Goal: Task Accomplishment & Management: Complete application form

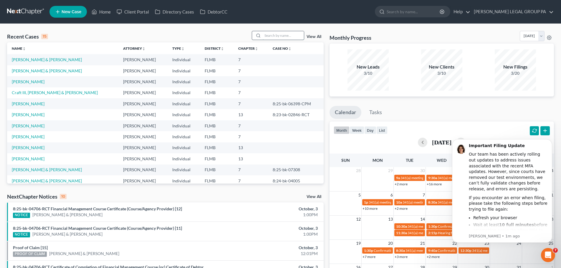
click at [280, 32] on input "search" at bounding box center [283, 35] width 41 height 9
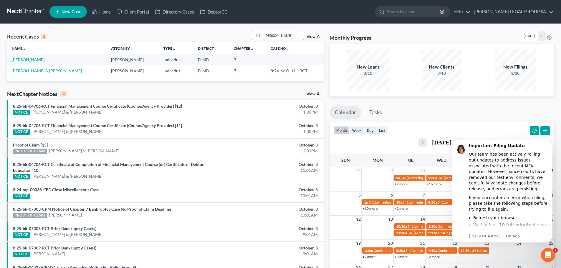
type input "[PERSON_NAME]"
click at [28, 60] on link "[PERSON_NAME]" at bounding box center [28, 59] width 33 height 5
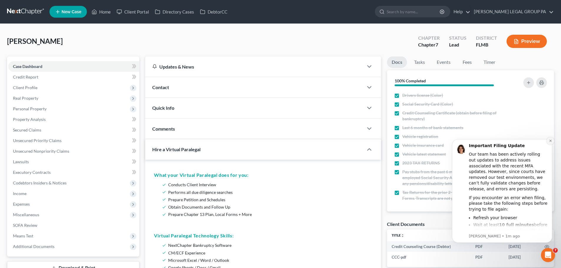
click at [551, 141] on icon "Dismiss notification" at bounding box center [550, 140] width 3 height 3
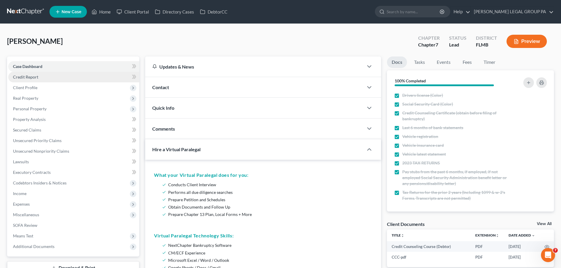
click at [29, 81] on link "Credit Report" at bounding box center [73, 77] width 131 height 11
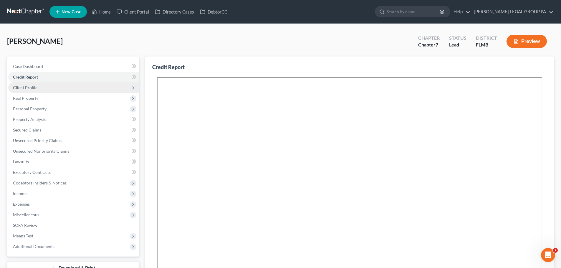
click at [30, 90] on span "Client Profile" at bounding box center [25, 87] width 24 height 5
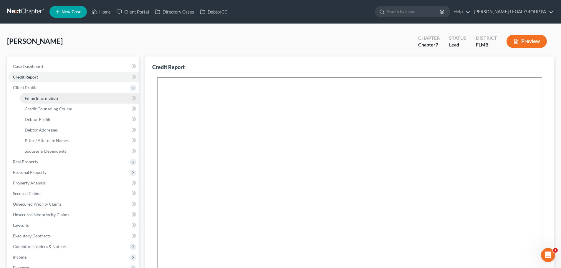
click at [43, 101] on link "Filing Information" at bounding box center [79, 98] width 119 height 11
select select "1"
select select "0"
select select "9"
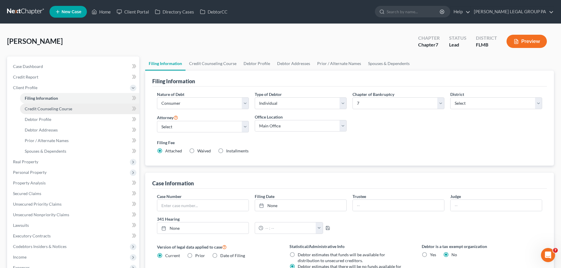
click at [44, 111] on span "Credit Counseling Course" at bounding box center [48, 108] width 47 height 5
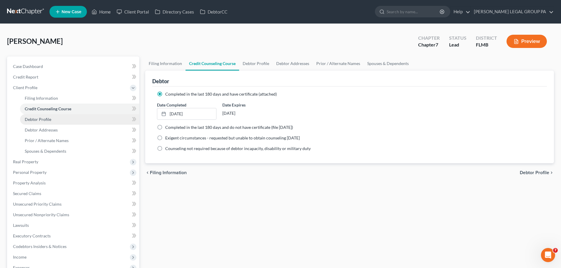
click at [53, 120] on link "Debtor Profile" at bounding box center [79, 119] width 119 height 11
select select "0"
select select "2"
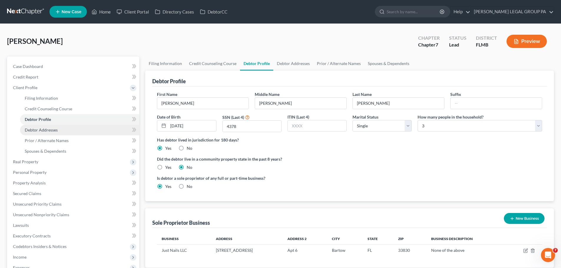
click at [67, 135] on link "Debtor Addresses" at bounding box center [79, 130] width 119 height 11
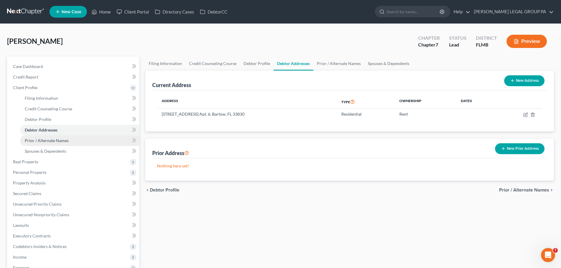
click at [72, 138] on link "Prior / Alternate Names" at bounding box center [79, 140] width 119 height 11
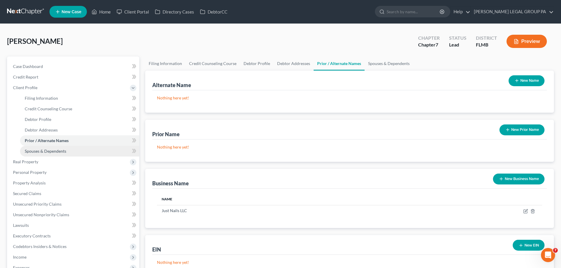
click at [60, 148] on link "Spouses & Dependents" at bounding box center [79, 151] width 119 height 11
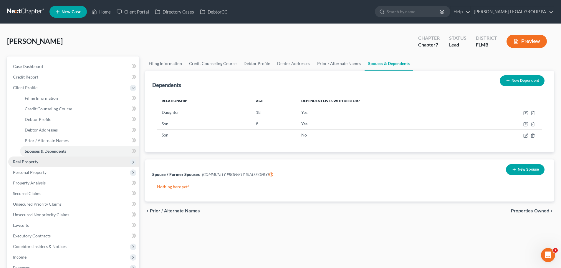
click at [33, 165] on span "Real Property" at bounding box center [73, 162] width 131 height 11
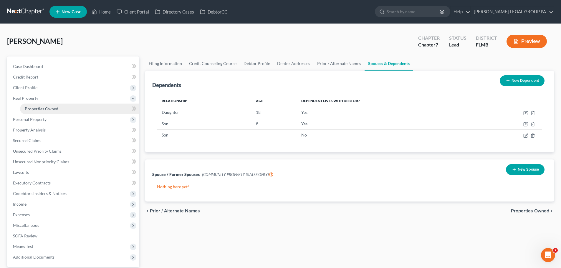
click at [33, 110] on span "Properties Owned" at bounding box center [42, 108] width 34 height 5
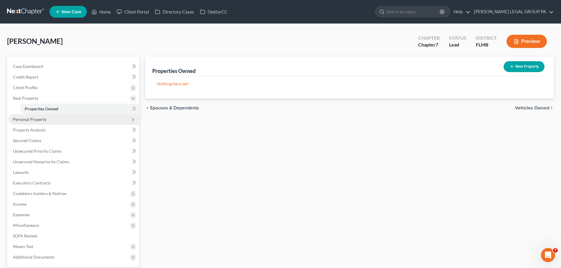
click at [45, 120] on span "Personal Property" at bounding box center [30, 119] width 34 height 5
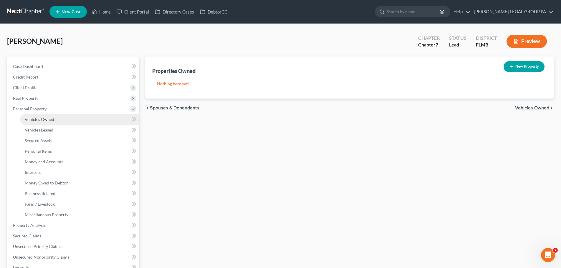
click at [45, 118] on span "Vehicles Owned" at bounding box center [39, 119] width 29 height 5
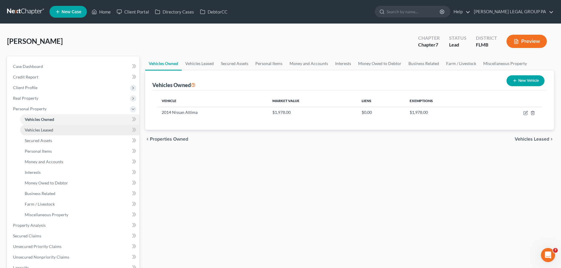
click at [37, 130] on span "Vehicles Leased" at bounding box center [39, 129] width 29 height 5
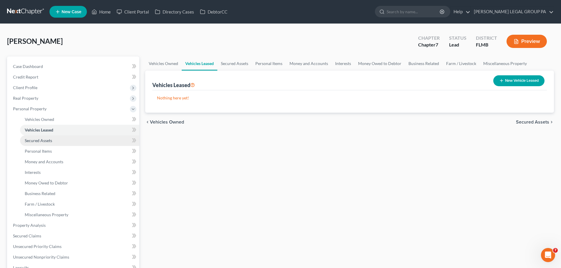
click at [48, 140] on span "Secured Assets" at bounding box center [38, 140] width 27 height 5
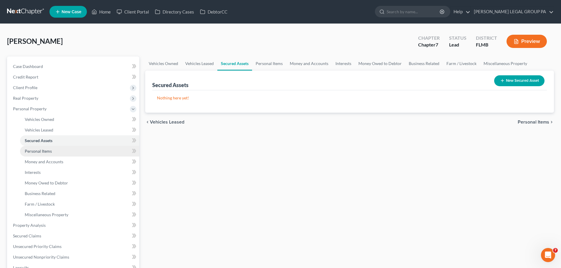
click at [53, 153] on link "Personal Items" at bounding box center [79, 151] width 119 height 11
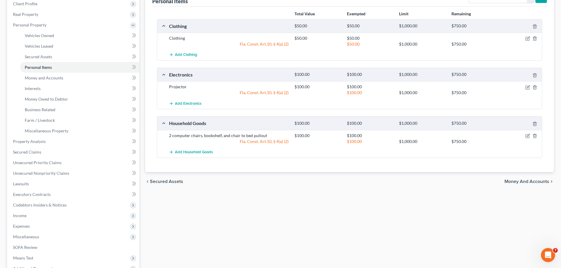
scroll to position [88, 0]
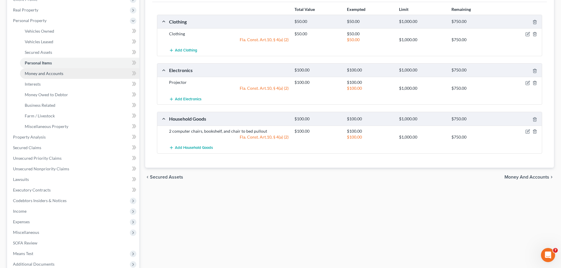
click at [33, 70] on link "Money and Accounts" at bounding box center [79, 73] width 119 height 11
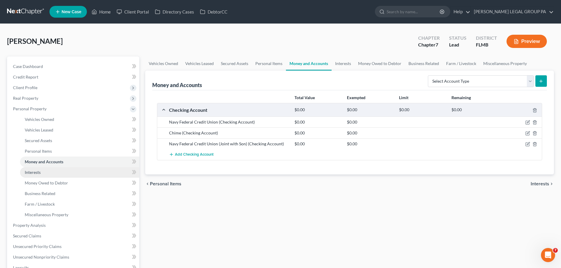
click at [38, 174] on span "Interests" at bounding box center [33, 172] width 16 height 5
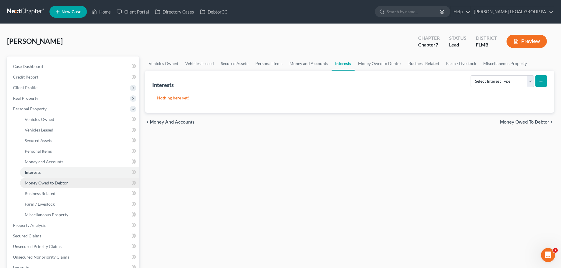
click at [44, 184] on span "Money Owed to Debtor" at bounding box center [46, 182] width 43 height 5
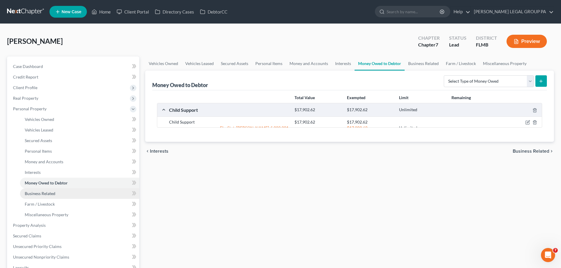
click at [47, 192] on span "Business Related" at bounding box center [40, 193] width 31 height 5
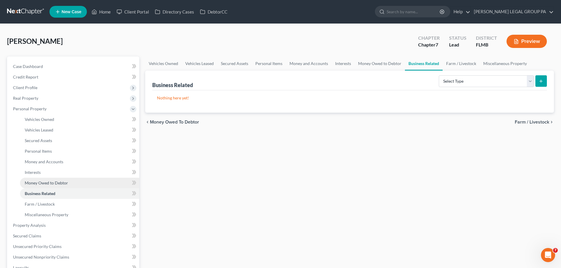
click at [43, 181] on span "Money Owed to Debtor" at bounding box center [46, 182] width 43 height 5
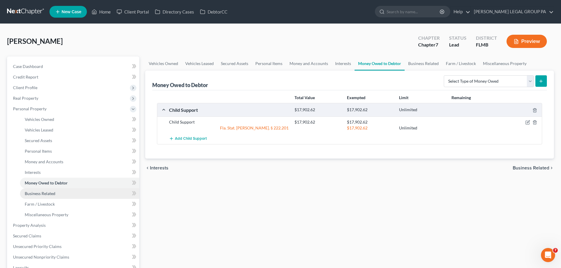
click at [49, 192] on span "Business Related" at bounding box center [40, 193] width 31 height 5
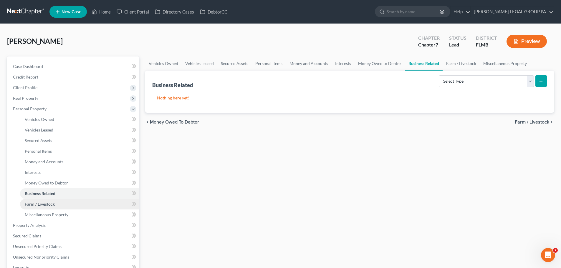
click at [51, 203] on span "Farm / Livestock" at bounding box center [40, 204] width 30 height 5
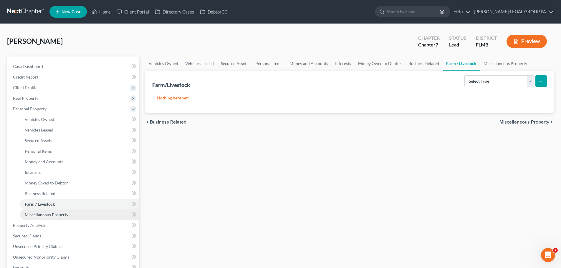
click at [56, 216] on span "Miscellaneous Property" at bounding box center [47, 214] width 44 height 5
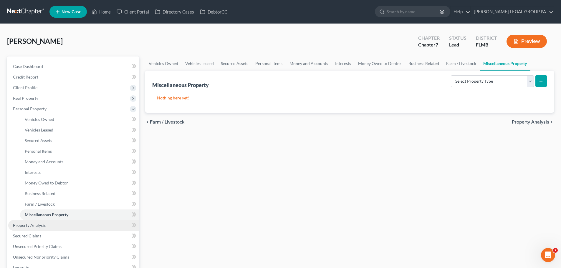
click at [57, 229] on link "Property Analysis" at bounding box center [73, 225] width 131 height 11
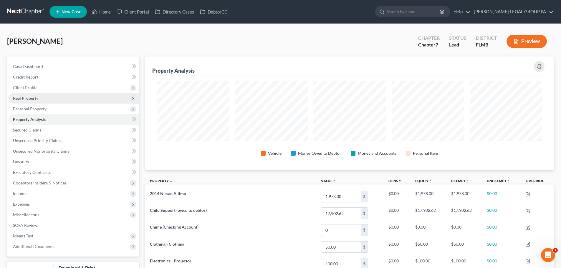
click at [42, 97] on span "Real Property" at bounding box center [73, 98] width 131 height 11
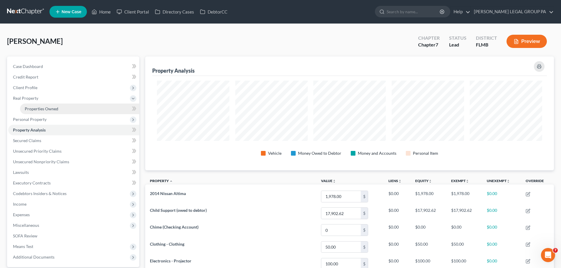
click at [49, 106] on span "Properties Owned" at bounding box center [42, 108] width 34 height 5
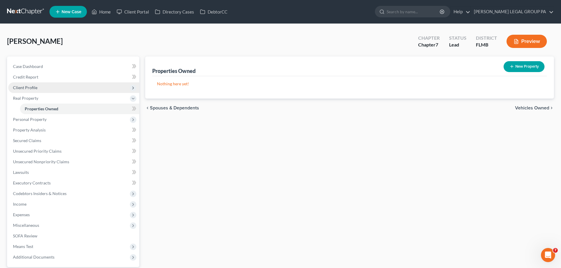
click at [35, 90] on span "Client Profile" at bounding box center [73, 87] width 131 height 11
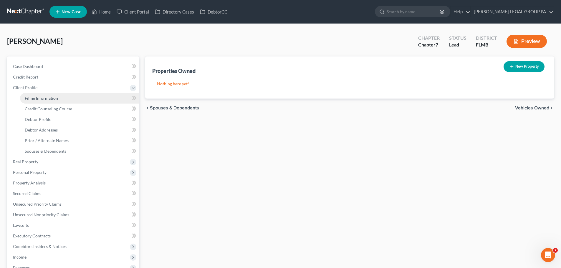
click at [45, 97] on span "Filing Information" at bounding box center [41, 98] width 33 height 5
select select "1"
select select "0"
select select "15"
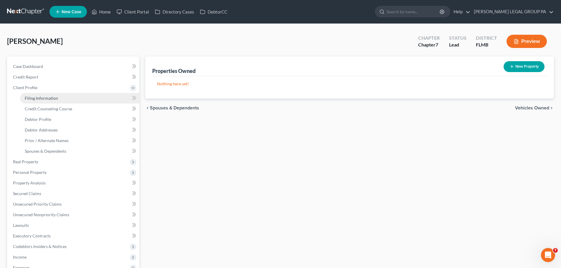
select select "0"
select select "9"
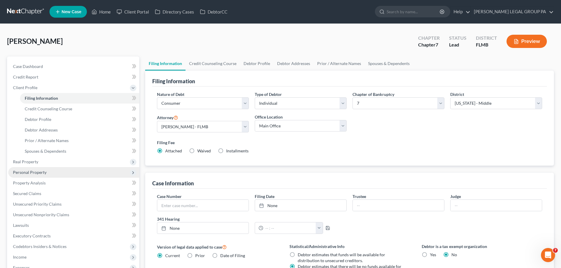
click at [37, 171] on span "Personal Property" at bounding box center [30, 172] width 34 height 5
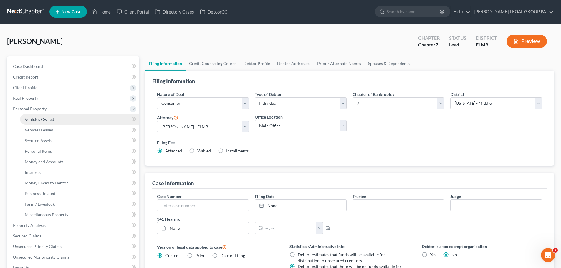
click at [46, 121] on span "Vehicles Owned" at bounding box center [39, 119] width 29 height 5
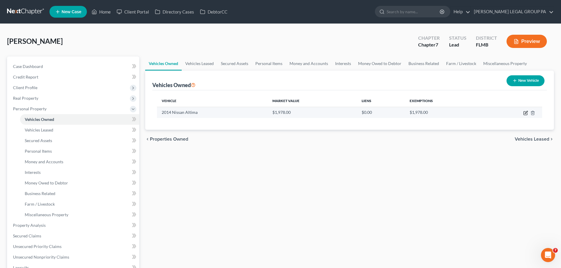
click at [524, 113] on icon "button" at bounding box center [525, 113] width 5 height 5
select select "0"
select select "12"
select select "2"
select select "0"
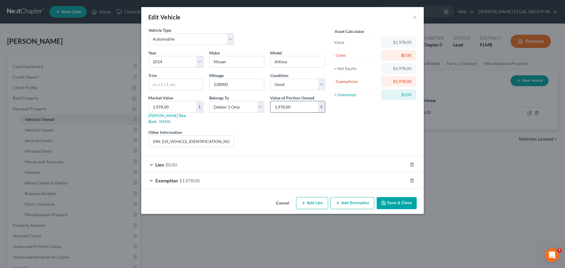
click at [300, 107] on input "1,978.00" at bounding box center [294, 106] width 47 height 11
click at [196, 179] on div "Exemption $1,978.00" at bounding box center [274, 181] width 266 height 16
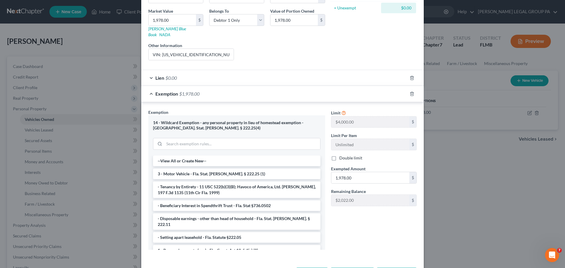
scroll to position [88, 0]
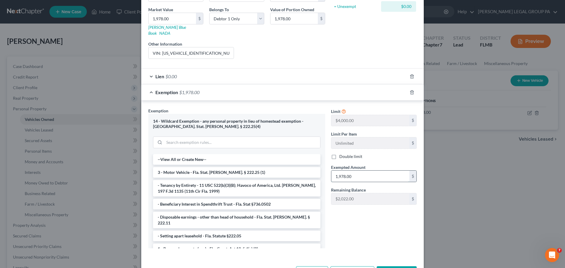
click at [369, 171] on input "1,978.00" at bounding box center [371, 176] width 78 height 11
drag, startPoint x: 369, startPoint y: 171, endPoint x: 315, endPoint y: 167, distance: 53.5
click at [315, 167] on div "Exemption Set must be selected for CA. Exemption * 14 - Wildcard Exemption - an…" at bounding box center [282, 181] width 274 height 146
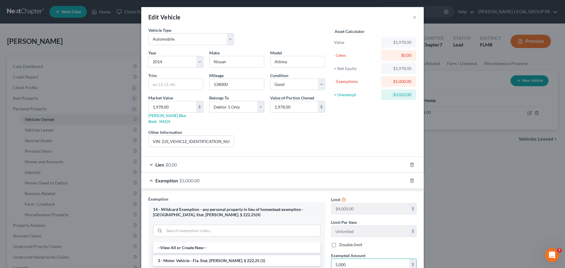
scroll to position [105, 0]
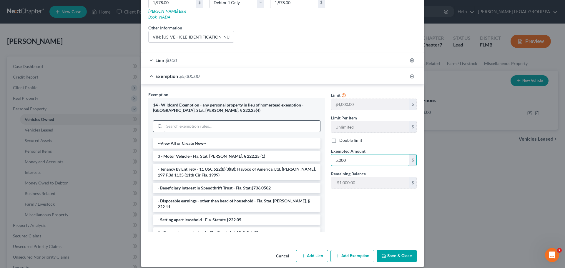
type input "5,000"
click at [196, 121] on input "search" at bounding box center [242, 126] width 156 height 11
click at [216, 151] on li "3 - Motor Vehicle - Fla. Stat. [PERSON_NAME]. § 222.25 (1)" at bounding box center [237, 156] width 168 height 11
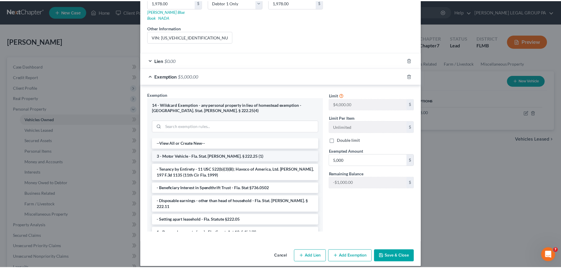
scroll to position [61, 0]
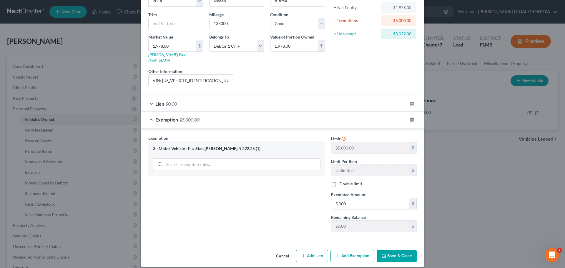
click at [398, 254] on button "Save & Close" at bounding box center [397, 256] width 40 height 12
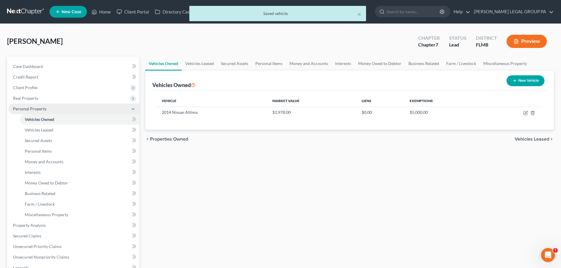
click at [43, 107] on span "Personal Property" at bounding box center [30, 108] width 34 height 5
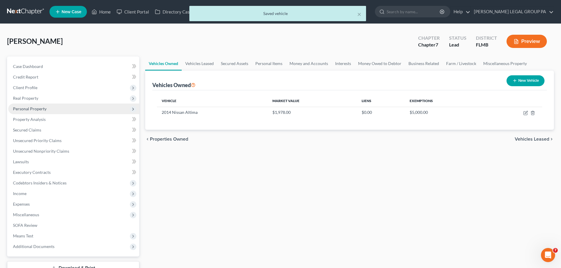
click at [43, 107] on span "Personal Property" at bounding box center [30, 108] width 34 height 5
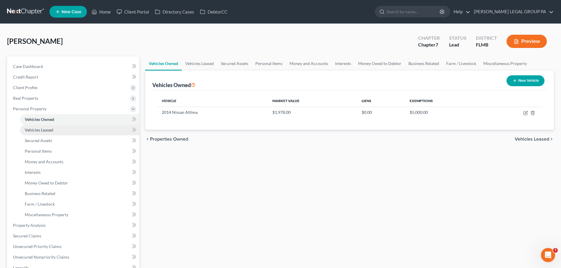
click at [41, 130] on span "Vehicles Leased" at bounding box center [39, 129] width 29 height 5
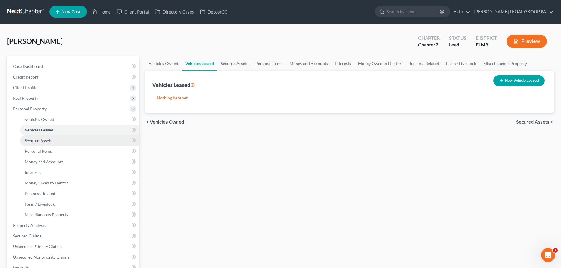
click at [50, 140] on span "Secured Assets" at bounding box center [38, 140] width 27 height 5
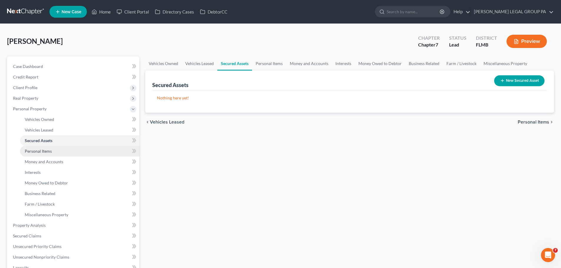
click at [49, 151] on span "Personal Items" at bounding box center [38, 151] width 27 height 5
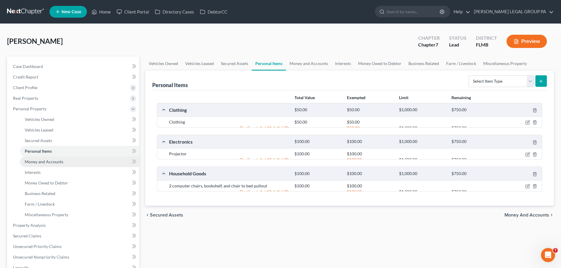
click at [53, 166] on link "Money and Accounts" at bounding box center [79, 162] width 119 height 11
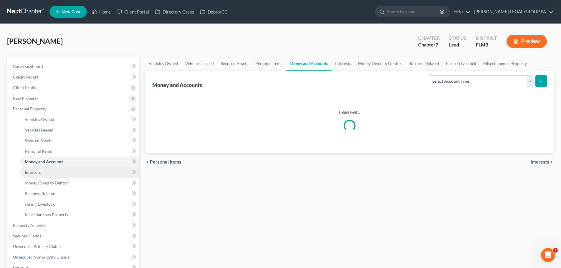
click at [55, 173] on link "Interests" at bounding box center [79, 172] width 119 height 11
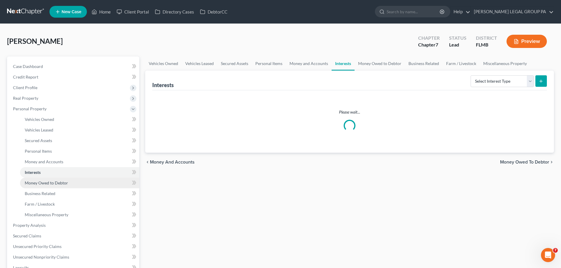
click at [58, 181] on span "Money Owed to Debtor" at bounding box center [46, 182] width 43 height 5
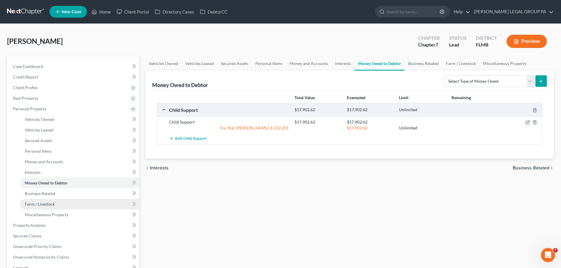
click at [58, 202] on link "Farm / Livestock" at bounding box center [79, 204] width 119 height 11
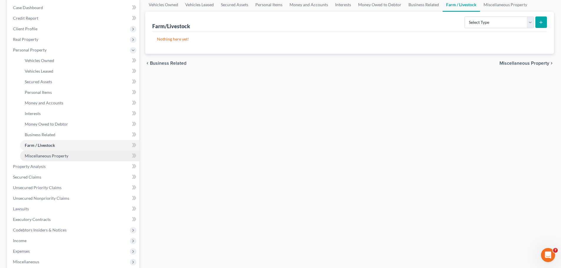
click at [59, 159] on link "Miscellaneous Property" at bounding box center [79, 156] width 119 height 11
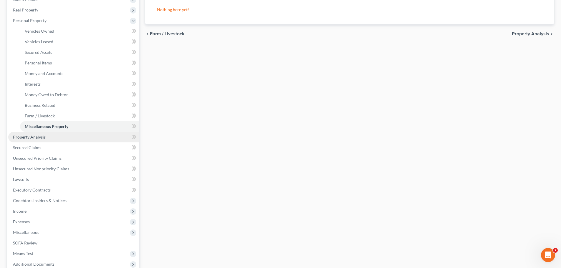
click at [47, 138] on link "Property Analysis" at bounding box center [73, 137] width 131 height 11
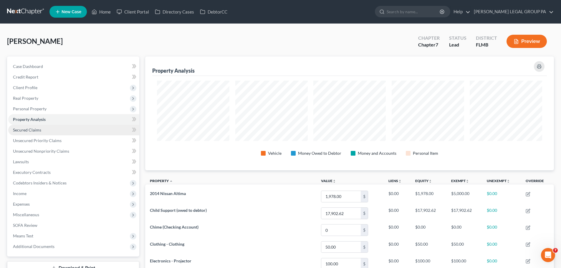
scroll to position [114, 409]
click at [34, 132] on span "Secured Claims" at bounding box center [27, 129] width 28 height 5
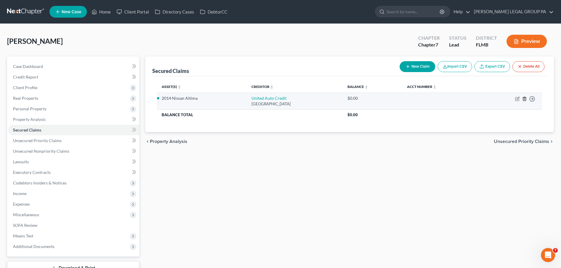
click at [524, 99] on line "button" at bounding box center [524, 99] width 0 height 1
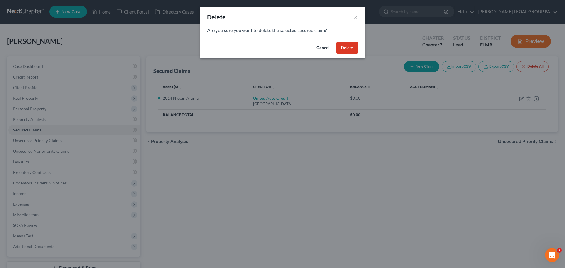
click at [347, 50] on button "Delete" at bounding box center [347, 48] width 21 height 12
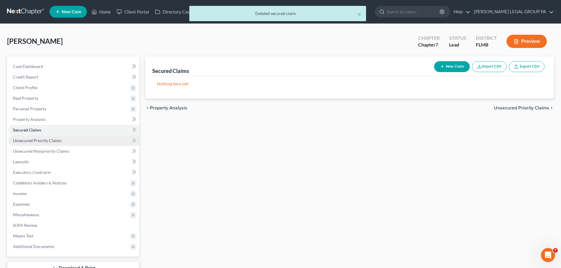
click at [36, 137] on link "Unsecured Priority Claims" at bounding box center [73, 140] width 131 height 11
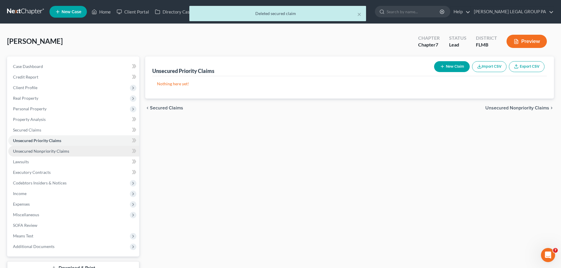
click at [47, 154] on link "Unsecured Nonpriority Claims" at bounding box center [73, 151] width 131 height 11
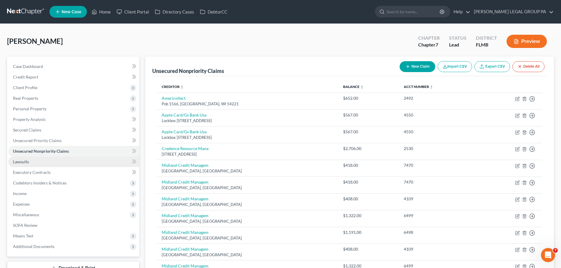
click at [36, 160] on link "Lawsuits" at bounding box center [73, 162] width 131 height 11
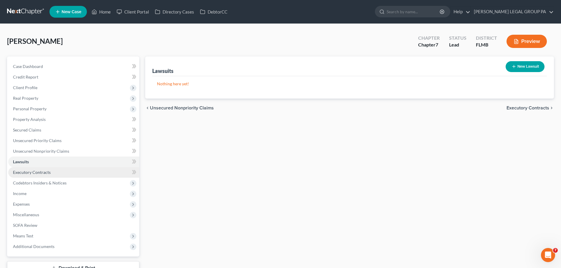
click at [38, 173] on span "Executory Contracts" at bounding box center [32, 172] width 38 height 5
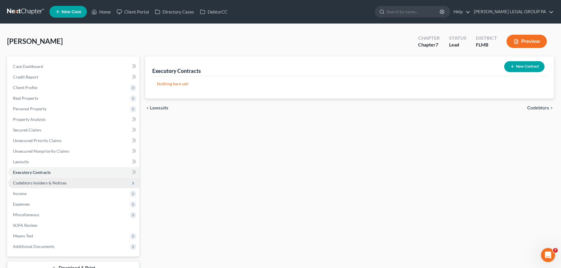
click at [46, 186] on span "Codebtors Insiders & Notices" at bounding box center [73, 183] width 131 height 11
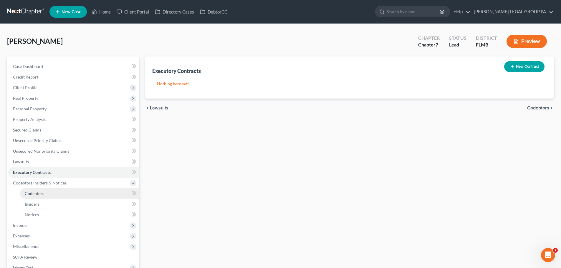
click at [48, 194] on link "Codebtors" at bounding box center [79, 193] width 119 height 11
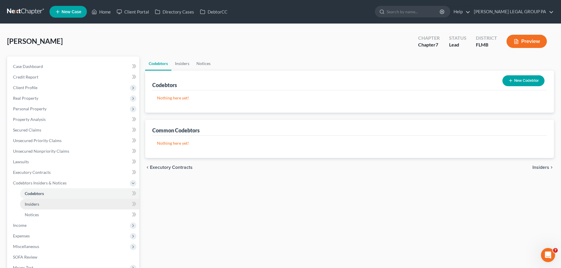
click at [42, 204] on link "Insiders" at bounding box center [79, 204] width 119 height 11
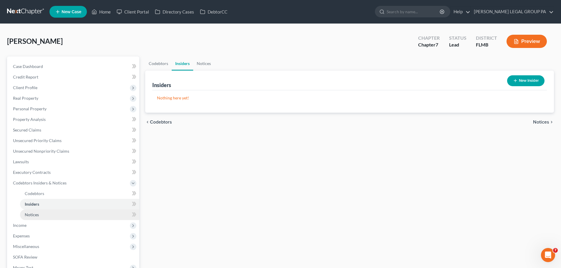
click at [40, 211] on link "Notices" at bounding box center [79, 215] width 119 height 11
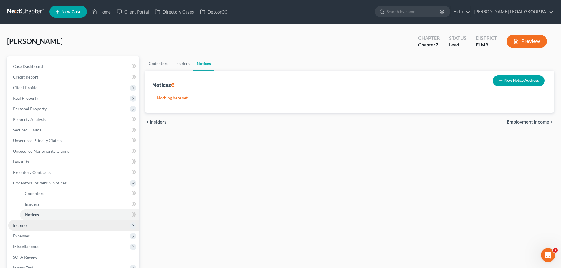
click at [37, 224] on span "Income" at bounding box center [73, 225] width 131 height 11
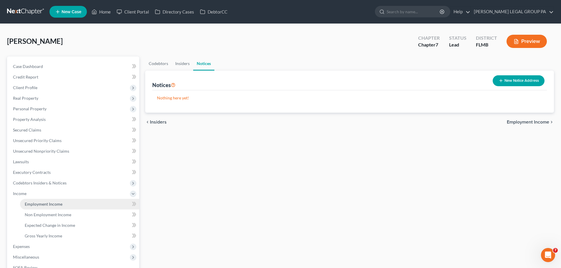
click at [44, 204] on span "Employment Income" at bounding box center [44, 204] width 38 height 5
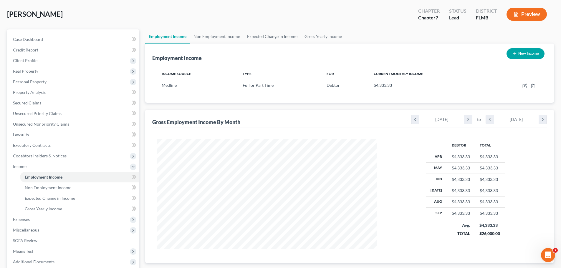
scroll to position [59, 0]
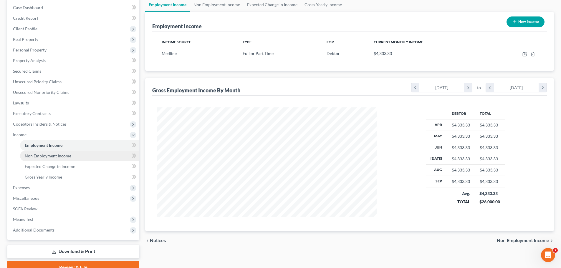
click at [56, 158] on link "Non Employment Income" at bounding box center [79, 156] width 119 height 11
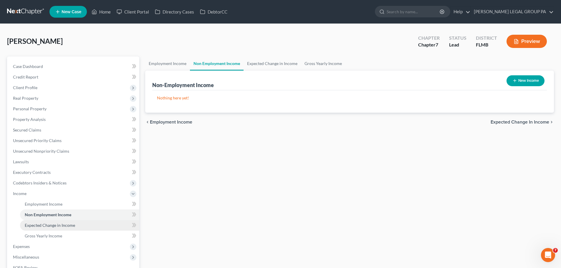
click at [52, 226] on span "Expected Change in Income" at bounding box center [50, 225] width 50 height 5
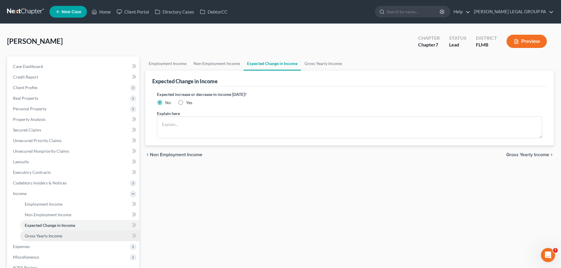
click at [51, 236] on span "Gross Yearly Income" at bounding box center [43, 235] width 37 height 5
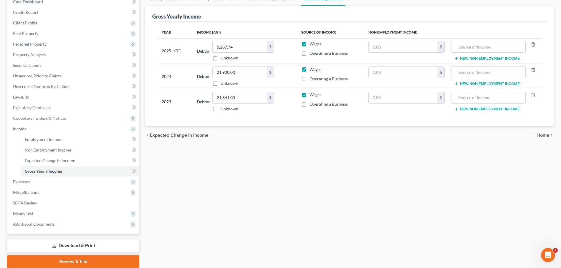
scroll to position [87, 0]
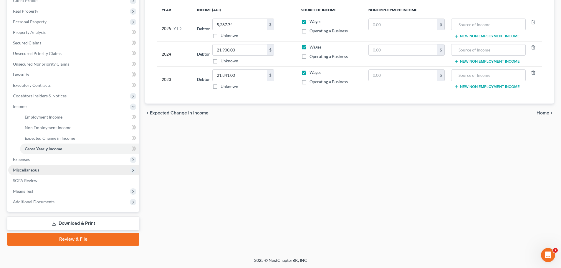
click at [35, 165] on span "Miscellaneous" at bounding box center [73, 170] width 131 height 11
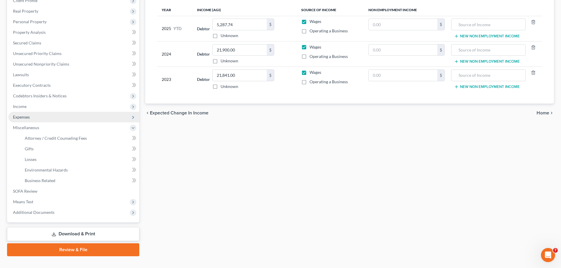
click at [27, 116] on span "Expenses" at bounding box center [21, 117] width 17 height 5
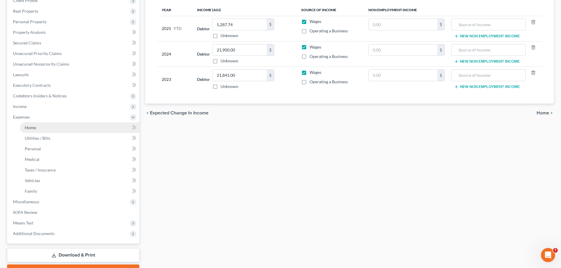
click at [40, 129] on link "Home" at bounding box center [79, 127] width 119 height 11
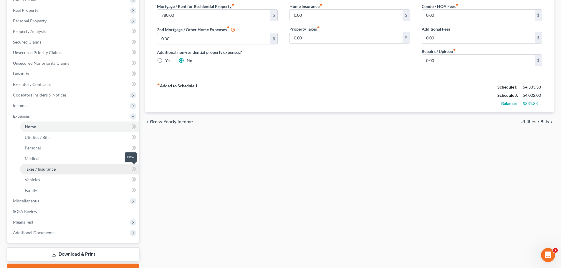
scroll to position [88, 0]
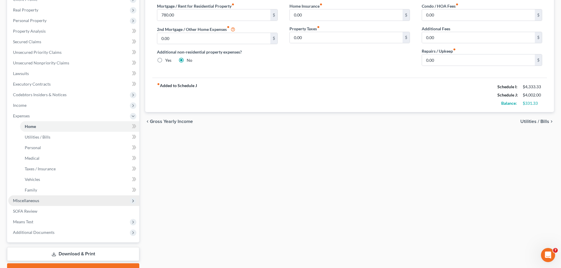
click at [35, 203] on span "Miscellaneous" at bounding box center [26, 200] width 26 height 5
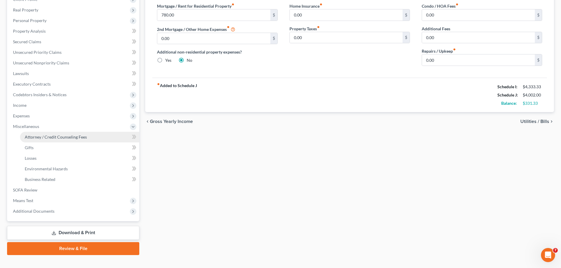
click at [40, 139] on span "Attorney / Credit Counseling Fees" at bounding box center [56, 137] width 62 height 5
select select "0"
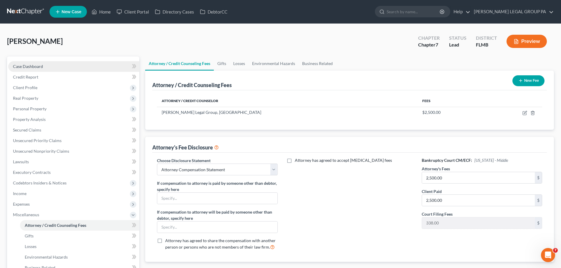
click at [31, 68] on span "Case Dashboard" at bounding box center [28, 66] width 30 height 5
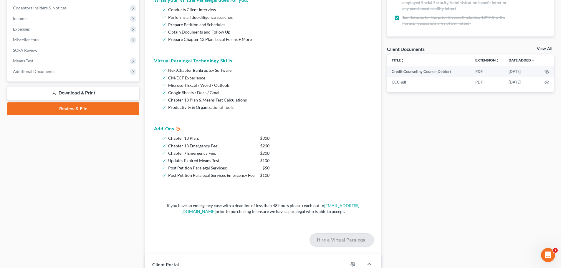
scroll to position [177, 0]
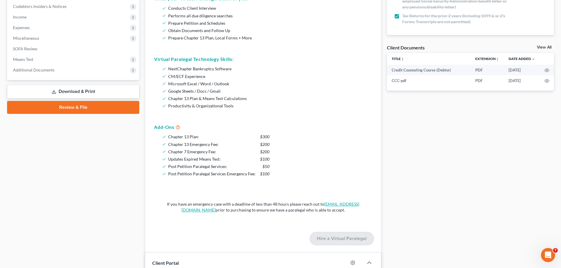
click at [193, 210] on link "[EMAIL_ADDRESS][DOMAIN_NAME]" at bounding box center [270, 207] width 178 height 11
drag, startPoint x: 170, startPoint y: 210, endPoint x: 227, endPoint y: 212, distance: 57.2
click at [227, 212] on p "If you have an emergency case with a deadline of less than 48 hours please reac…" at bounding box center [262, 207] width 199 height 12
click at [321, 175] on div "Chapter 13 Plan: $300 Chapter 13 Emergency Fee: $200 Chapter 7 Emergency Fee: $…" at bounding box center [263, 155] width 218 height 44
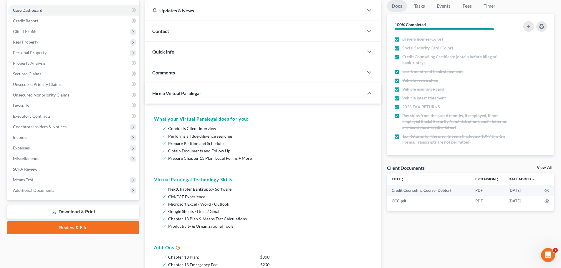
scroll to position [0, 0]
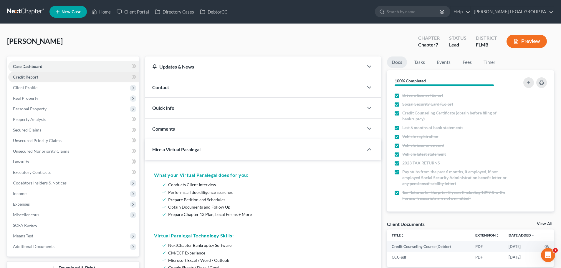
click at [31, 77] on span "Credit Report" at bounding box center [25, 76] width 25 height 5
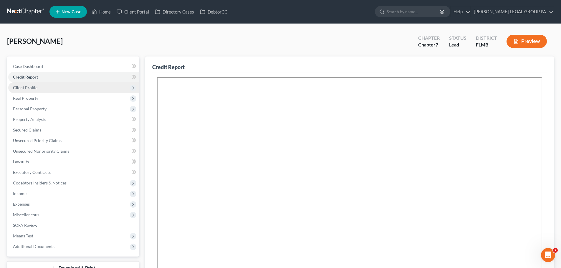
click at [34, 88] on span "Client Profile" at bounding box center [25, 87] width 24 height 5
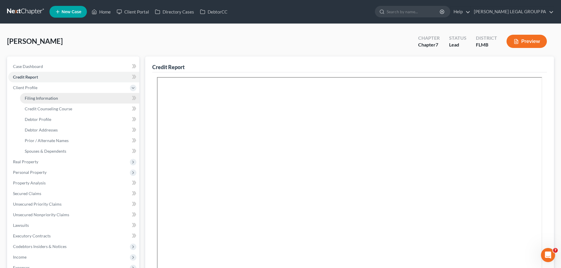
click at [35, 101] on link "Filing Information" at bounding box center [79, 98] width 119 height 11
select select "1"
select select "0"
select select "15"
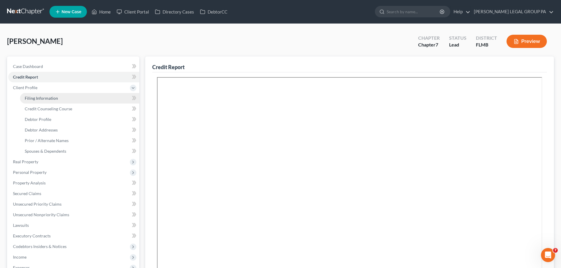
select select "0"
select select "9"
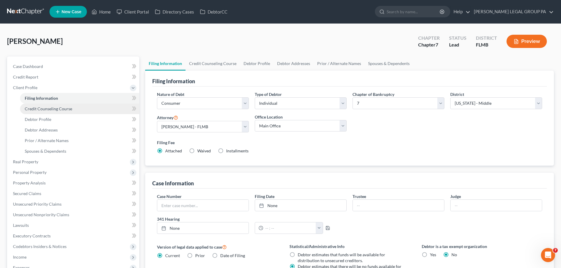
click at [42, 107] on span "Credit Counseling Course" at bounding box center [48, 108] width 47 height 5
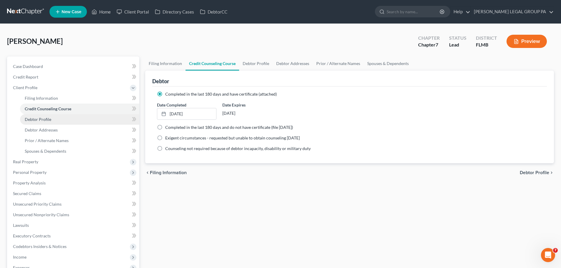
click at [49, 117] on span "Debtor Profile" at bounding box center [38, 119] width 26 height 5
select select "0"
select select "2"
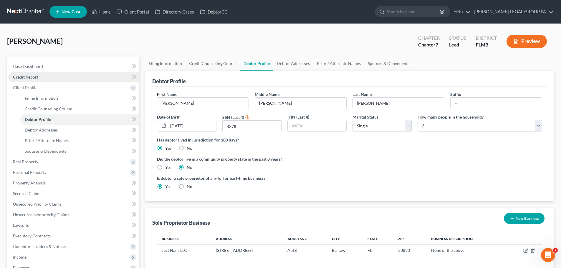
click at [31, 74] on link "Credit Report" at bounding box center [73, 77] width 131 height 11
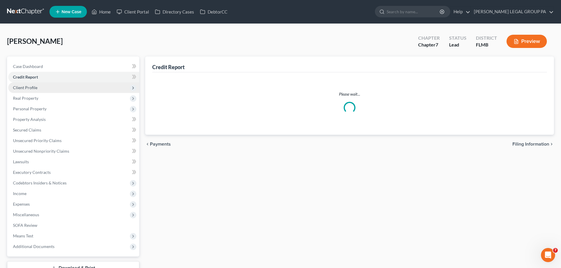
click at [39, 88] on span "Client Profile" at bounding box center [73, 87] width 131 height 11
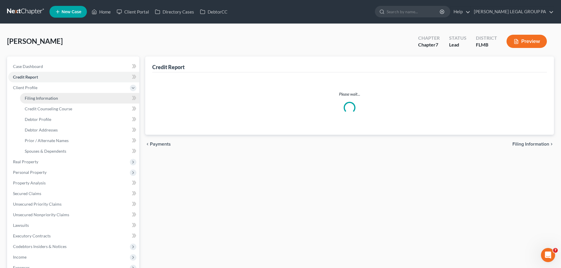
click at [44, 99] on span "Filing Information" at bounding box center [41, 98] width 33 height 5
select select "1"
select select "0"
select select "15"
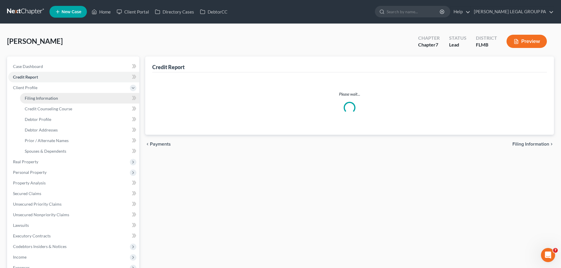
select select "0"
select select "9"
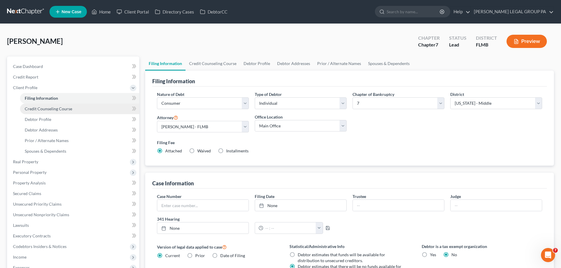
click at [51, 106] on span "Credit Counseling Course" at bounding box center [48, 108] width 47 height 5
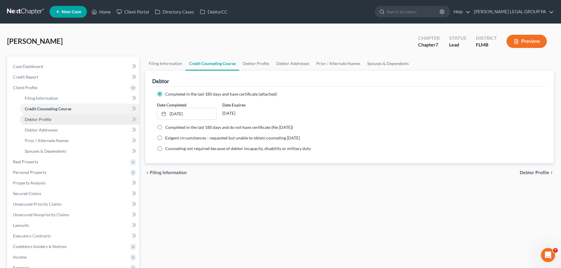
click at [59, 119] on link "Debtor Profile" at bounding box center [79, 119] width 119 height 11
select select "0"
select select "2"
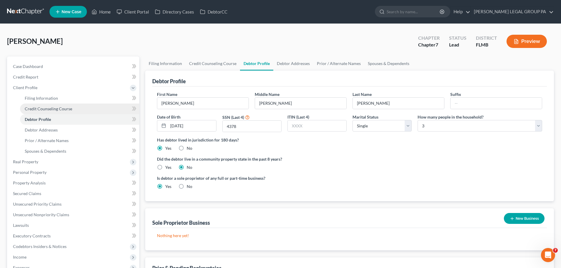
click at [59, 112] on link "Credit Counseling Course" at bounding box center [79, 109] width 119 height 11
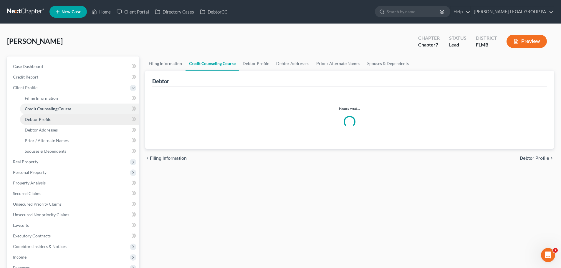
click at [57, 122] on link "Debtor Profile" at bounding box center [79, 119] width 119 height 11
select select "0"
select select "2"
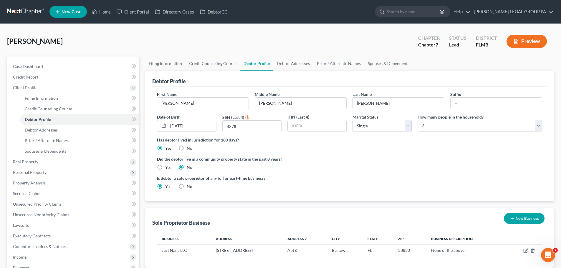
click at [252, 105] on div "Middle Name [PERSON_NAME]" at bounding box center [301, 100] width 98 height 18
click at [284, 108] on input "[PERSON_NAME]" at bounding box center [300, 103] width 91 height 11
click at [285, 96] on div "Middle Name [PERSON_NAME]" at bounding box center [301, 100] width 98 height 18
click at [348, 105] on div "Middle Name [PERSON_NAME]" at bounding box center [301, 100] width 98 height 18
click at [52, 111] on span "Credit Counseling Course" at bounding box center [48, 108] width 47 height 5
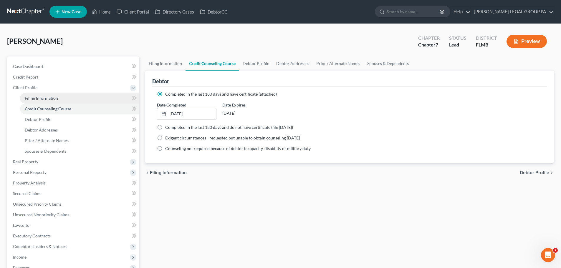
click at [44, 94] on link "Filing Information" at bounding box center [79, 98] width 119 height 11
select select "1"
select select "0"
select select "15"
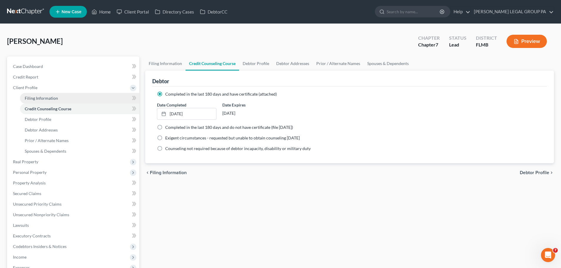
select select "0"
select select "9"
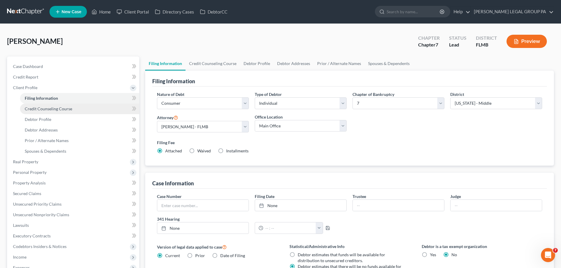
click at [57, 109] on span "Credit Counseling Course" at bounding box center [48, 108] width 47 height 5
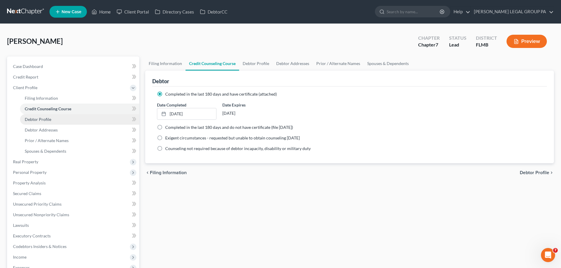
click at [37, 120] on span "Debtor Profile" at bounding box center [38, 119] width 26 height 5
select select "0"
select select "2"
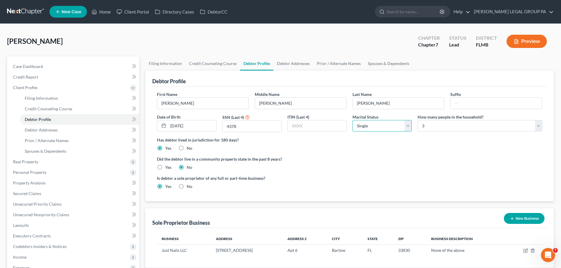
click at [378, 126] on select "Select Single Married Separated Divorced Widowed" at bounding box center [381, 126] width 59 height 12
click at [352, 120] on select "Select Single Married Separated Divorced Widowed" at bounding box center [381, 126] width 59 height 12
click at [441, 127] on select "Select 1 2 3 4 5 6 7 8 9 10 11 12 13 14 15 16 17 18 19 20" at bounding box center [479, 126] width 125 height 12
click at [417, 120] on select "Select 1 2 3 4 5 6 7 8 9 10 11 12 13 14 15 16 17 18 19 20" at bounding box center [479, 126] width 125 height 12
click at [64, 129] on link "Debtor Addresses" at bounding box center [79, 130] width 119 height 11
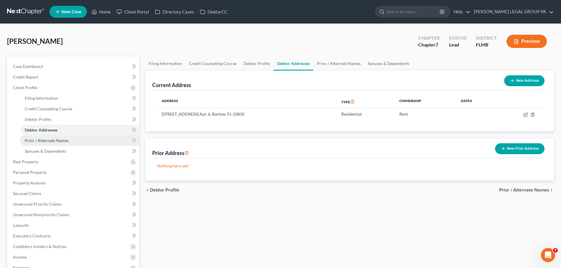
click at [42, 137] on link "Prior / Alternate Names" at bounding box center [79, 140] width 119 height 11
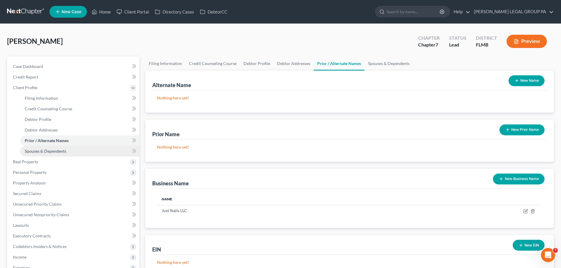
click at [47, 149] on span "Spouses & Dependents" at bounding box center [46, 151] width 42 height 5
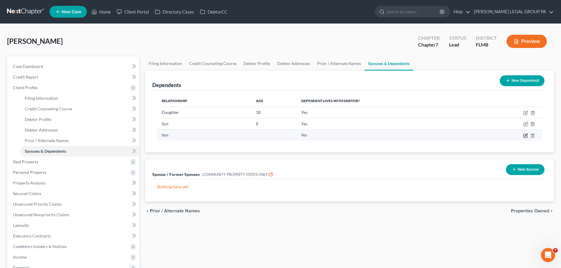
click at [524, 137] on icon "button" at bounding box center [525, 135] width 5 height 5
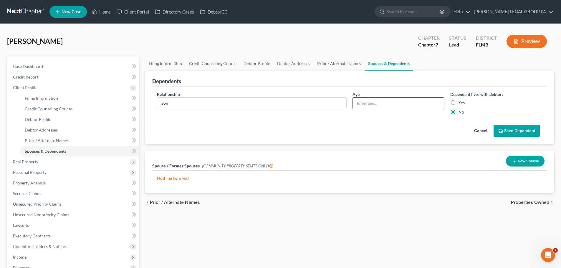
click at [396, 105] on input "text" at bounding box center [398, 103] width 91 height 11
type input "18"
drag, startPoint x: 393, startPoint y: 104, endPoint x: 347, endPoint y: 105, distance: 46.8
click at [347, 105] on div "Relationship * Son Age [DEMOGRAPHIC_DATA] Dependent lives with debtor: Yes No" at bounding box center [349, 105] width 391 height 29
click at [482, 128] on button "Cancel" at bounding box center [481, 131] width 26 height 12
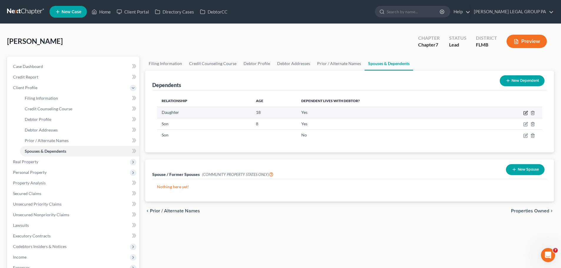
click at [525, 113] on icon "button" at bounding box center [526, 112] width 3 height 3
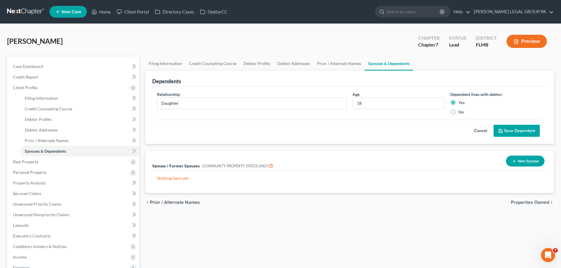
click at [458, 113] on label "No" at bounding box center [461, 112] width 6 height 6
click at [461, 113] on input "No" at bounding box center [463, 111] width 4 height 4
radio input "true"
click at [520, 131] on button "Save Dependent" at bounding box center [516, 131] width 46 height 12
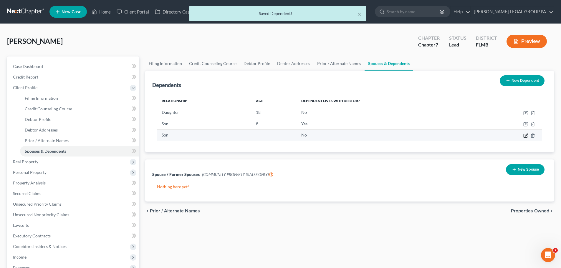
click at [526, 137] on icon "button" at bounding box center [525, 135] width 5 height 5
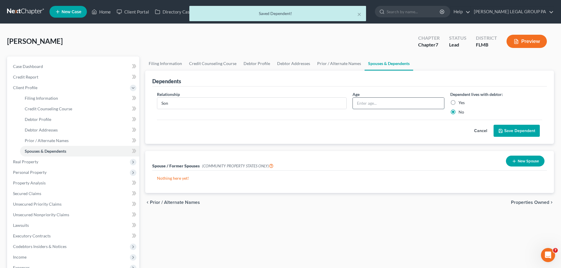
click at [383, 101] on input "text" at bounding box center [398, 103] width 91 height 11
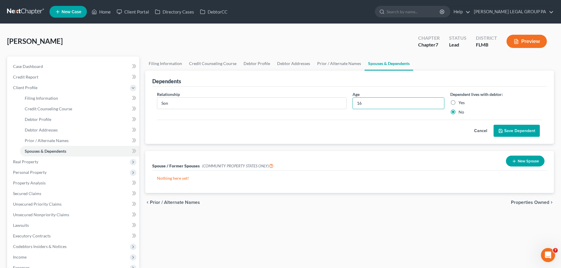
type input "16"
click at [523, 125] on button "Save Dependent" at bounding box center [516, 131] width 46 height 12
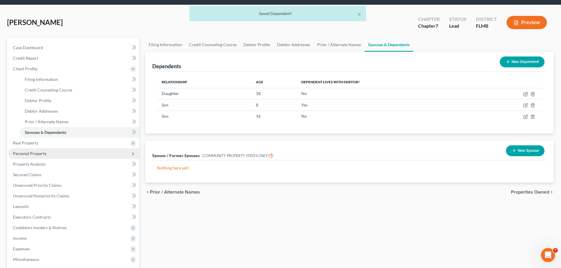
scroll to position [29, 0]
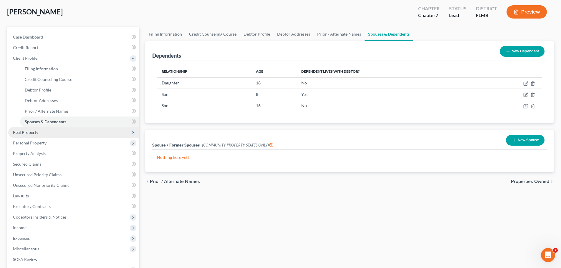
click at [33, 133] on span "Real Property" at bounding box center [25, 132] width 25 height 5
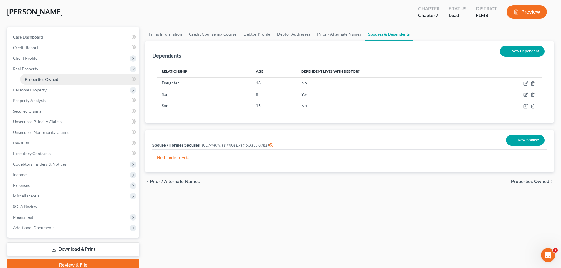
click at [34, 75] on link "Properties Owned" at bounding box center [79, 79] width 119 height 11
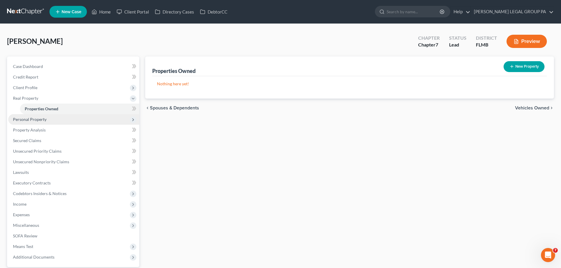
click at [41, 121] on span "Personal Property" at bounding box center [30, 119] width 34 height 5
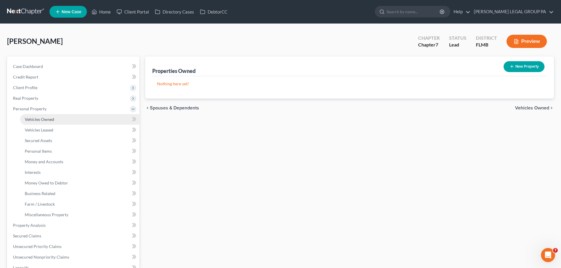
click at [46, 120] on span "Vehicles Owned" at bounding box center [39, 119] width 29 height 5
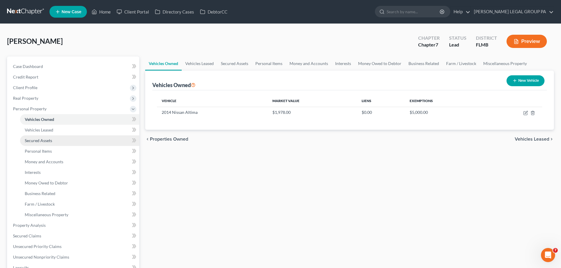
click at [49, 145] on link "Secured Assets" at bounding box center [79, 140] width 119 height 11
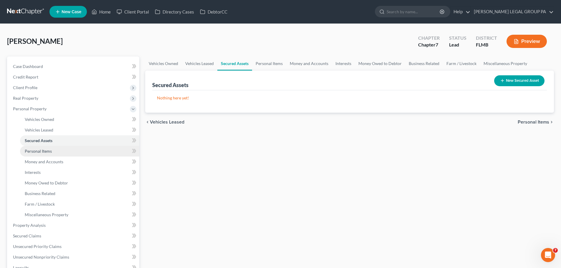
click at [47, 152] on span "Personal Items" at bounding box center [38, 151] width 27 height 5
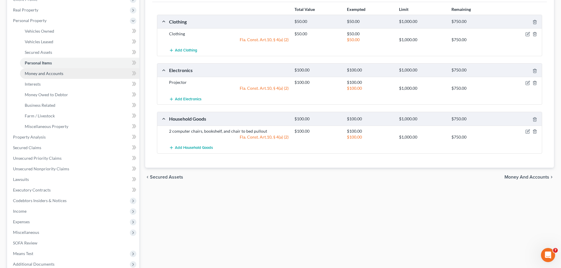
click at [46, 76] on link "Money and Accounts" at bounding box center [79, 73] width 119 height 11
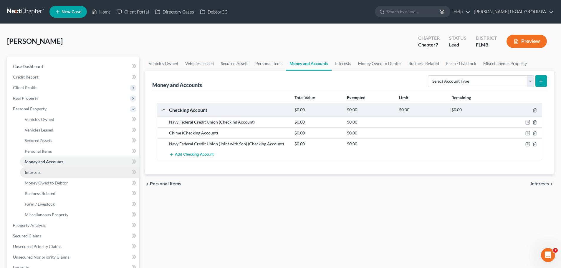
click at [38, 171] on span "Interests" at bounding box center [33, 172] width 16 height 5
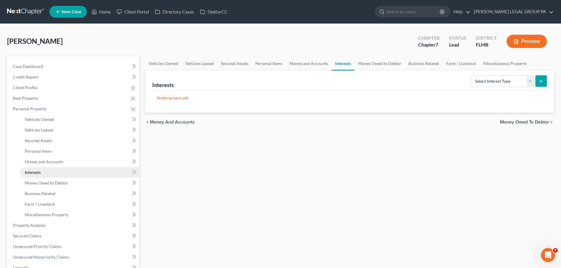
click at [39, 172] on span "Interests" at bounding box center [33, 172] width 16 height 5
click at [47, 185] on span "Money Owed to Debtor" at bounding box center [46, 182] width 43 height 5
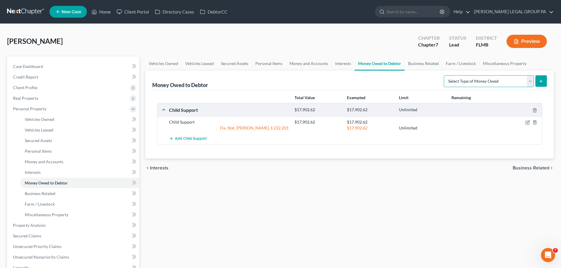
click at [473, 76] on select "Select Type of Money Owed Accounts Receivable Alimony Child Support Claims Agai…" at bounding box center [489, 81] width 90 height 12
click at [411, 81] on div "Money Owed to Debtor Select Type of Money Owed Accounts Receivable Alimony Chil…" at bounding box center [349, 81] width 395 height 20
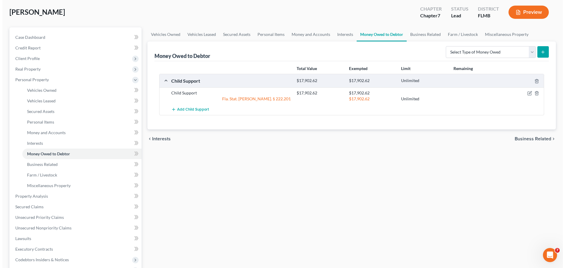
scroll to position [29, 0]
click at [525, 94] on icon "button" at bounding box center [527, 93] width 5 height 5
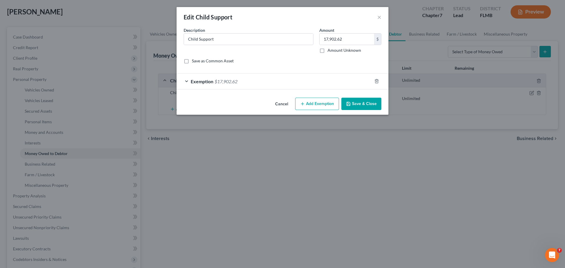
click at [223, 86] on div "Exemption $17,902.62" at bounding box center [274, 82] width 195 height 16
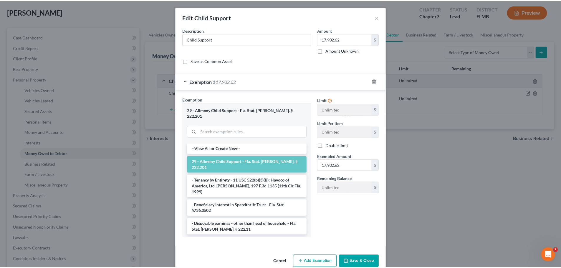
scroll to position [6, 0]
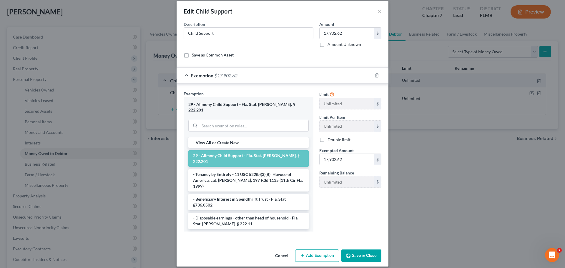
click at [364, 253] on button "Save & Close" at bounding box center [362, 256] width 40 height 12
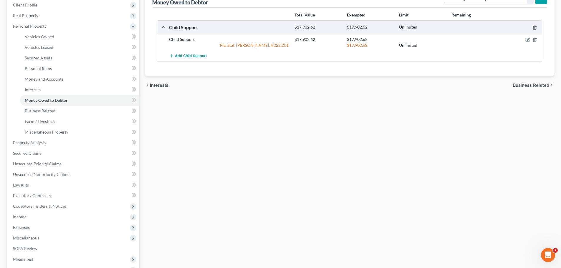
scroll to position [29, 0]
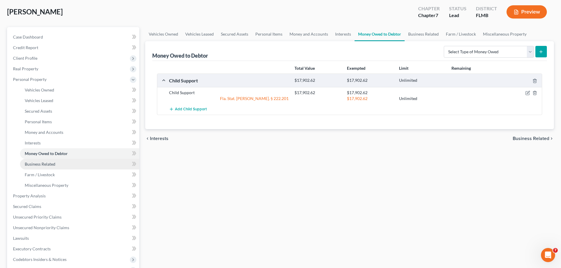
click at [32, 161] on link "Business Related" at bounding box center [79, 164] width 119 height 11
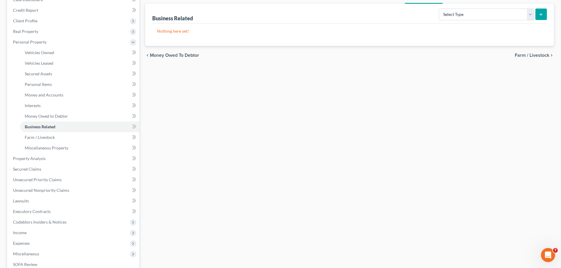
scroll to position [29, 0]
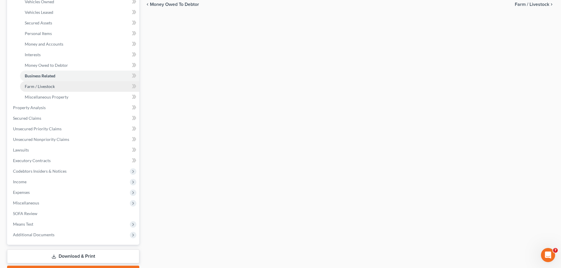
click at [47, 87] on span "Farm / Livestock" at bounding box center [40, 86] width 30 height 5
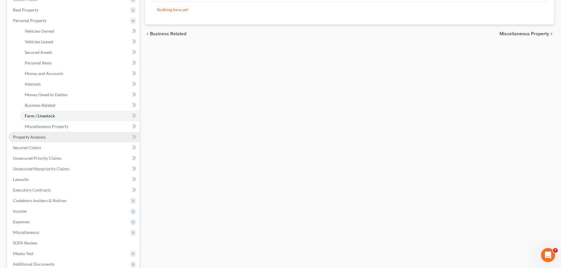
click at [33, 137] on span "Property Analysis" at bounding box center [29, 137] width 33 height 5
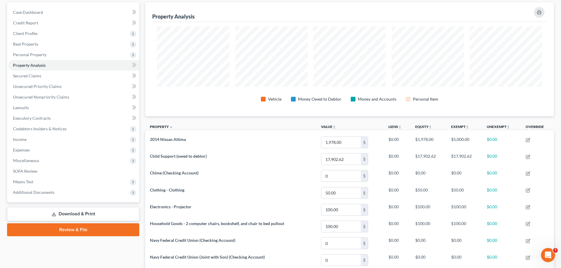
scroll to position [54, 0]
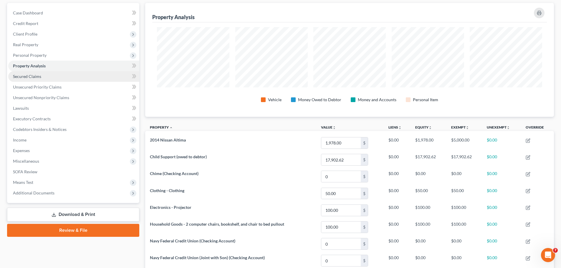
click at [20, 79] on span "Secured Claims" at bounding box center [27, 76] width 28 height 5
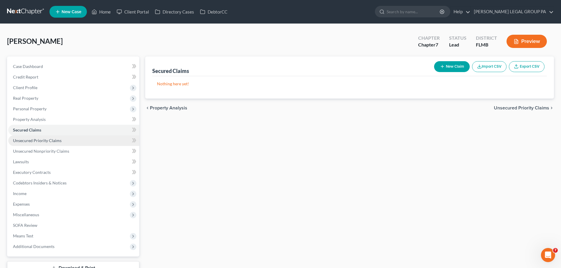
click at [53, 139] on span "Unsecured Priority Claims" at bounding box center [37, 140] width 49 height 5
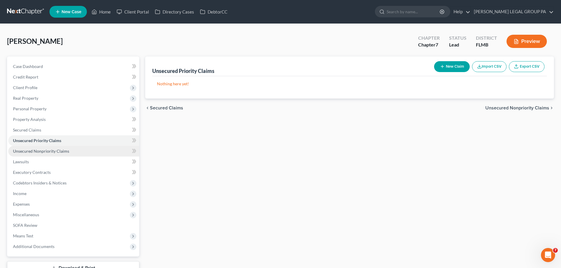
click at [62, 153] on span "Unsecured Nonpriority Claims" at bounding box center [41, 151] width 56 height 5
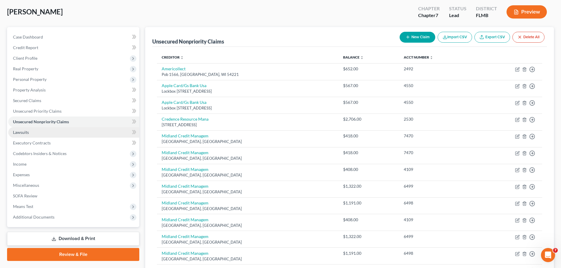
click at [25, 137] on link "Lawsuits" at bounding box center [73, 132] width 131 height 11
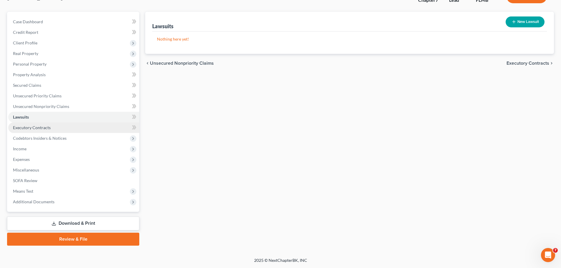
click at [31, 127] on span "Executory Contracts" at bounding box center [32, 127] width 38 height 5
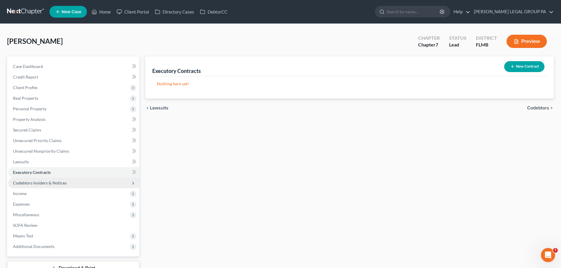
click at [46, 187] on span "Codebtors Insiders & Notices" at bounding box center [73, 183] width 131 height 11
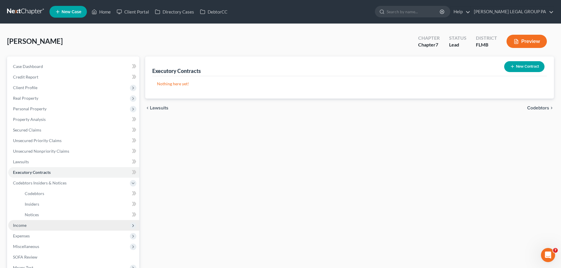
click at [37, 224] on span "Income" at bounding box center [73, 225] width 131 height 11
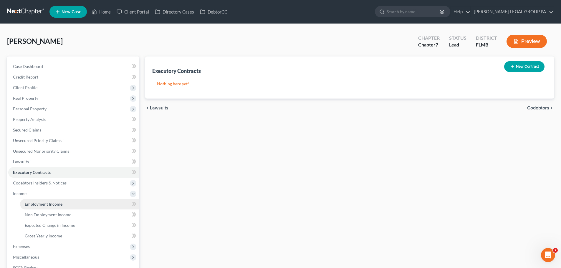
click at [57, 209] on link "Employment Income" at bounding box center [79, 204] width 119 height 11
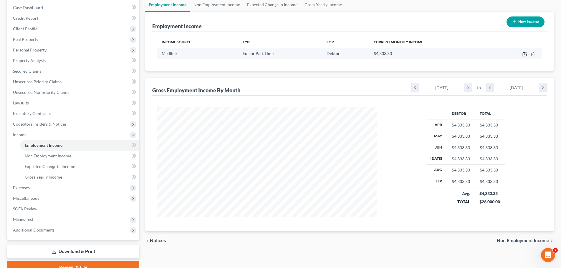
click at [524, 54] on icon "button" at bounding box center [525, 53] width 3 height 3
select select "0"
select select "9"
select select "3"
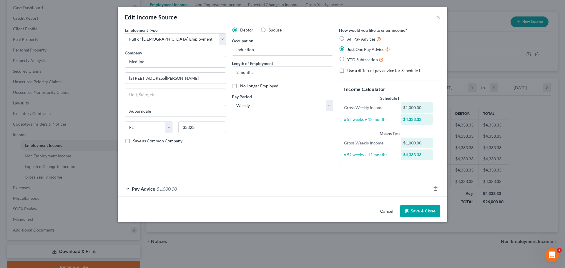
click at [423, 211] on button "Save & Close" at bounding box center [420, 211] width 40 height 12
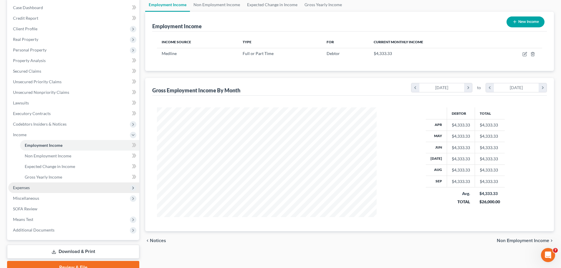
click at [44, 187] on span "Expenses" at bounding box center [73, 188] width 131 height 11
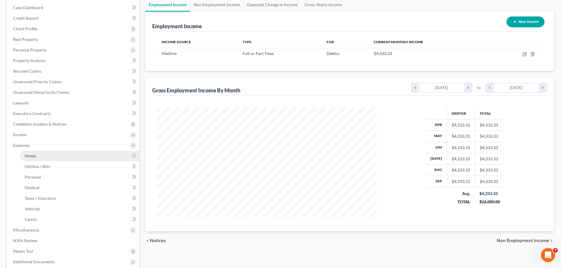
click at [28, 153] on span "Home" at bounding box center [30, 155] width 11 height 5
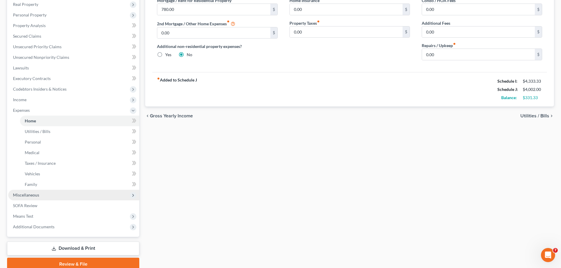
click at [37, 195] on span "Miscellaneous" at bounding box center [26, 195] width 26 height 5
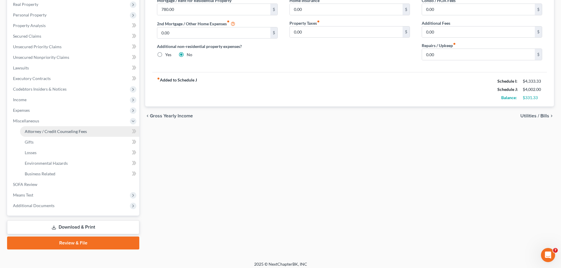
click at [52, 130] on span "Attorney / Credit Counseling Fees" at bounding box center [56, 131] width 62 height 5
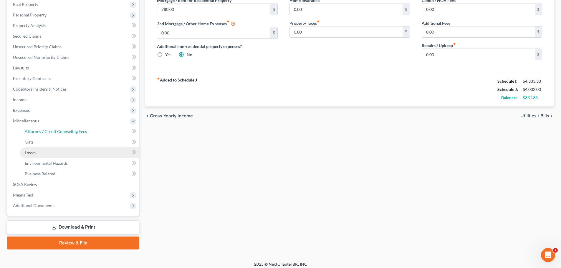
select select "0"
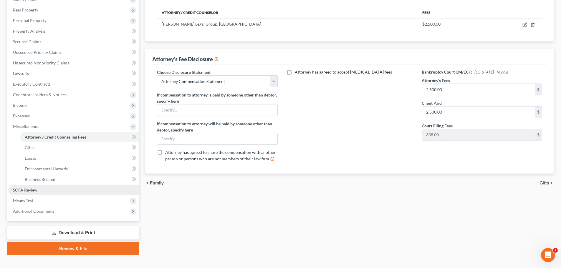
click at [41, 190] on link "SOFA Review" at bounding box center [73, 190] width 131 height 11
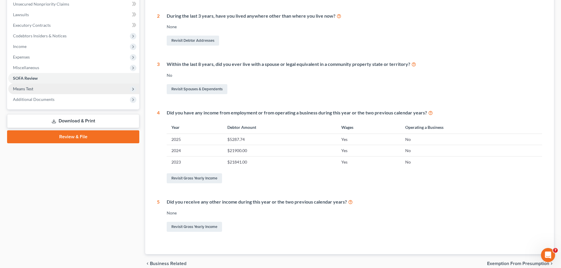
click at [30, 86] on span "Means Test" at bounding box center [23, 88] width 20 height 5
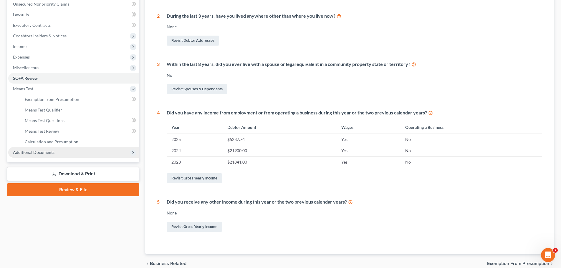
click at [34, 149] on span "Additional Documents" at bounding box center [73, 152] width 131 height 11
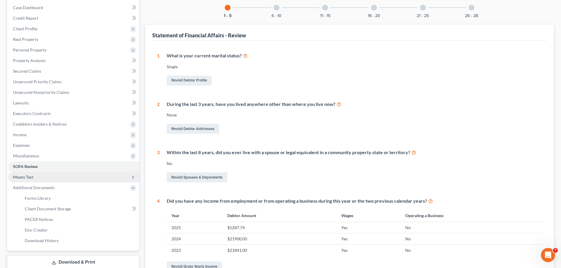
click at [26, 176] on span "Means Test" at bounding box center [23, 177] width 20 height 5
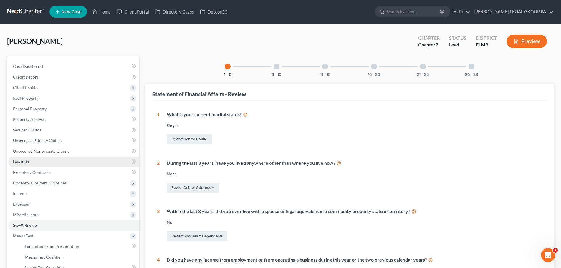
click at [26, 162] on span "Lawsuits" at bounding box center [21, 161] width 16 height 5
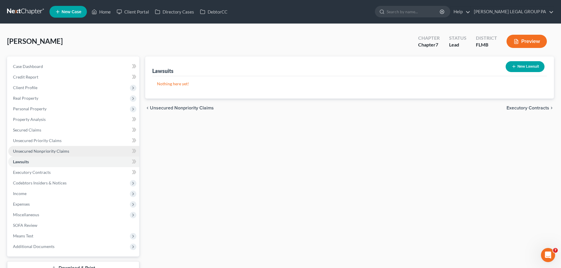
click at [38, 155] on link "Unsecured Nonpriority Claims" at bounding box center [73, 151] width 131 height 11
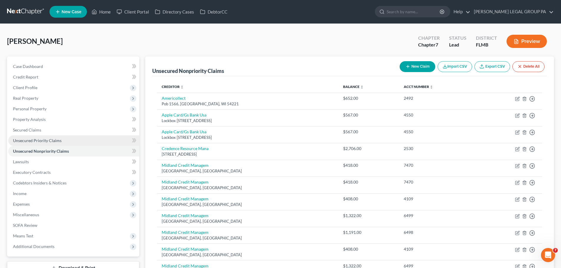
click at [39, 142] on span "Unsecured Priority Claims" at bounding box center [37, 140] width 49 height 5
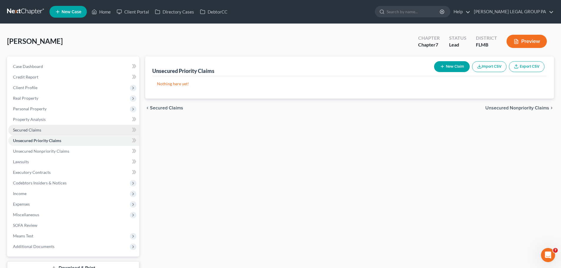
click at [32, 129] on span "Secured Claims" at bounding box center [27, 129] width 28 height 5
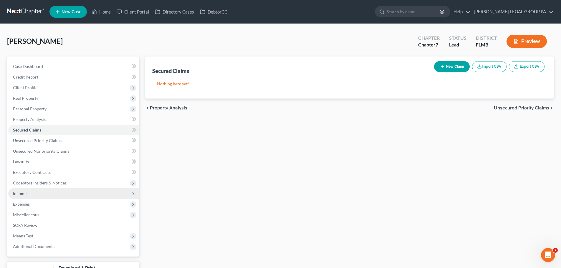
click at [33, 193] on span "Income" at bounding box center [73, 193] width 131 height 11
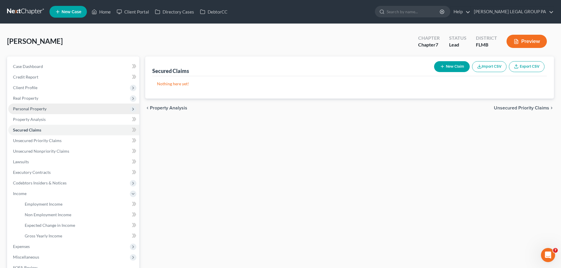
click at [37, 109] on span "Personal Property" at bounding box center [30, 108] width 34 height 5
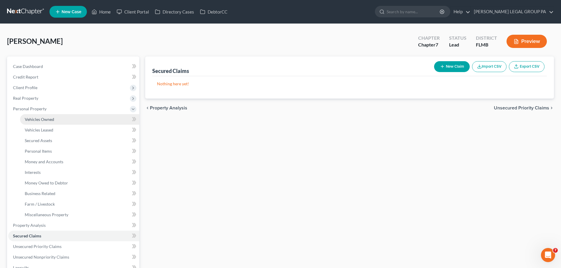
click at [44, 119] on span "Vehicles Owned" at bounding box center [39, 119] width 29 height 5
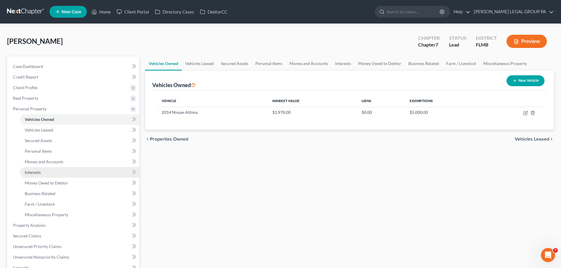
click at [49, 173] on link "Interests" at bounding box center [79, 172] width 119 height 11
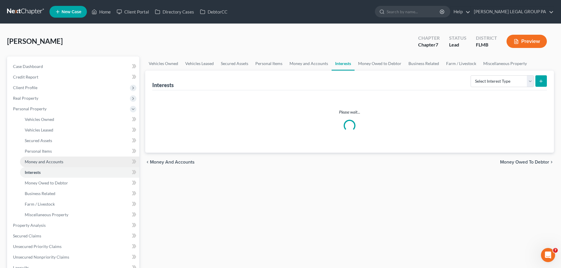
click at [47, 162] on span "Money and Accounts" at bounding box center [44, 161] width 39 height 5
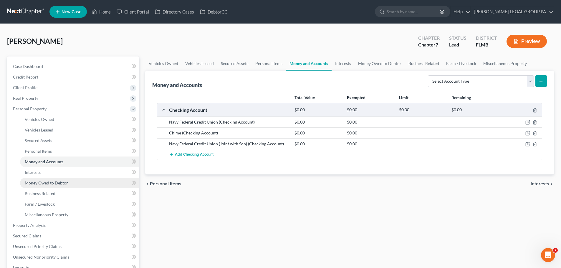
click at [54, 187] on link "Money Owed to Debtor" at bounding box center [79, 183] width 119 height 11
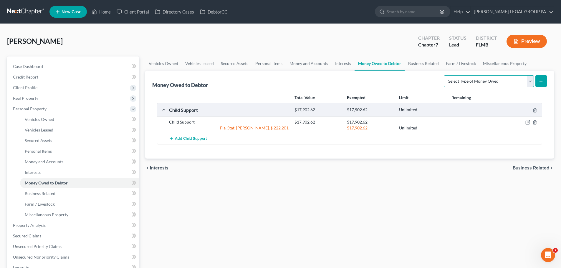
click at [495, 84] on select "Select Type of Money Owed Accounts Receivable Alimony Child Support Claims Agai…" at bounding box center [489, 81] width 90 height 12
select select "child_support"
click at [445, 75] on select "Select Type of Money Owed Accounts Receivable Alimony Child Support Claims Agai…" at bounding box center [489, 81] width 90 height 12
click at [541, 84] on button "submit" at bounding box center [540, 80] width 11 height 11
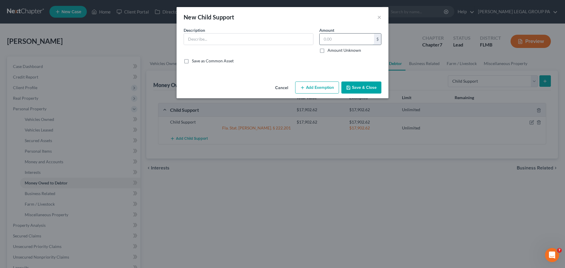
click at [350, 41] on input "text" at bounding box center [347, 39] width 54 height 11
type input "6,001.79"
click at [342, 87] on button "Save & Close" at bounding box center [362, 88] width 40 height 12
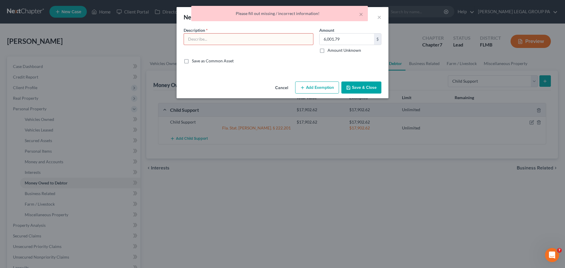
click at [263, 39] on input "text" at bounding box center [248, 39] width 129 height 11
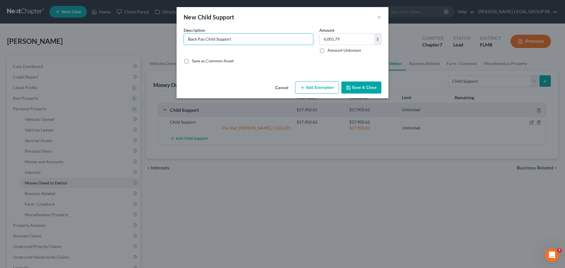
type input "Back Pay Child Support"
click at [365, 86] on button "Save & Close" at bounding box center [362, 88] width 40 height 12
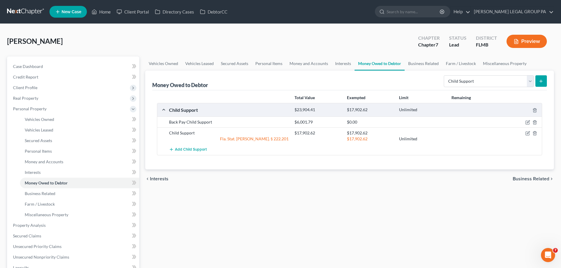
click at [311, 165] on div "Total Value Exempted Limit Remaining Child Support $23,904.41 $17,902.62 Unlimi…" at bounding box center [349, 129] width 395 height 79
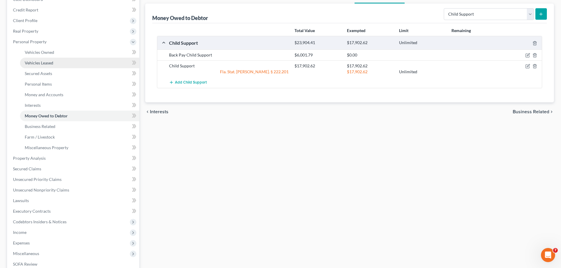
scroll to position [147, 0]
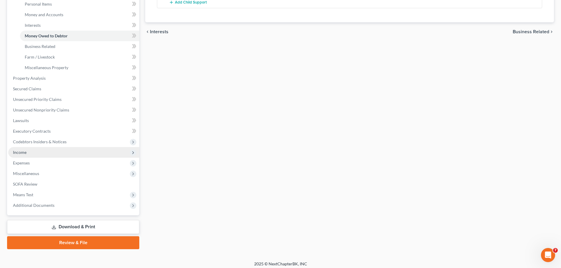
click at [33, 152] on span "Income" at bounding box center [73, 152] width 131 height 11
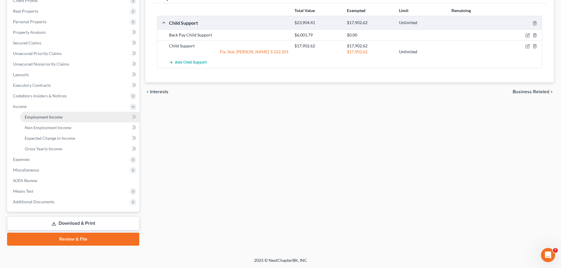
click at [41, 117] on span "Employment Income" at bounding box center [44, 117] width 38 height 5
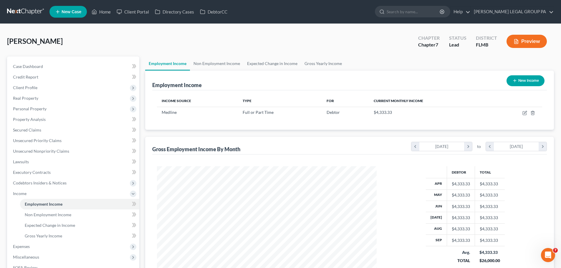
scroll to position [110, 231]
click at [39, 91] on span "Client Profile" at bounding box center [73, 87] width 131 height 11
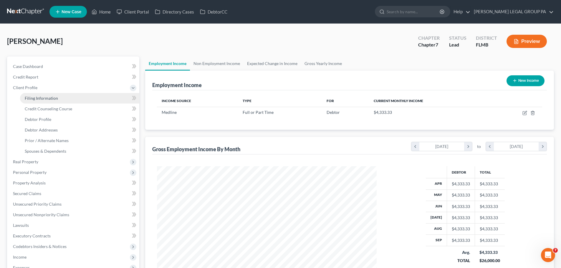
click at [53, 99] on span "Filing Information" at bounding box center [41, 98] width 33 height 5
select select "1"
select select "0"
select select "15"
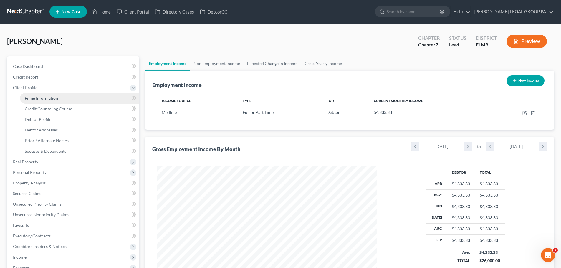
select select "0"
select select "9"
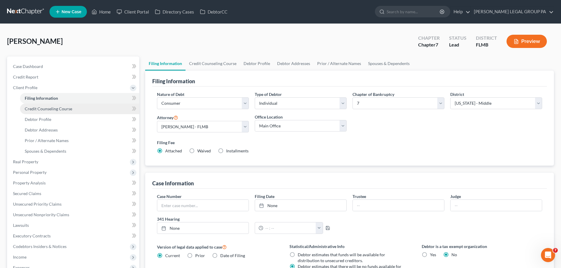
click at [55, 111] on span "Credit Counseling Course" at bounding box center [48, 108] width 47 height 5
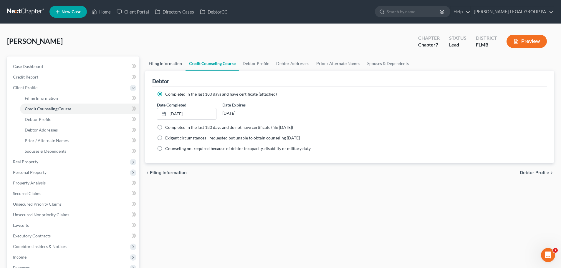
click at [169, 64] on link "Filing Information" at bounding box center [165, 64] width 40 height 14
select select "1"
select select "0"
select select "15"
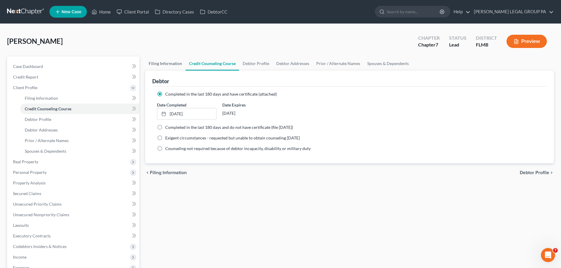
select select "0"
select select "9"
